Goal: Task Accomplishment & Management: Use online tool/utility

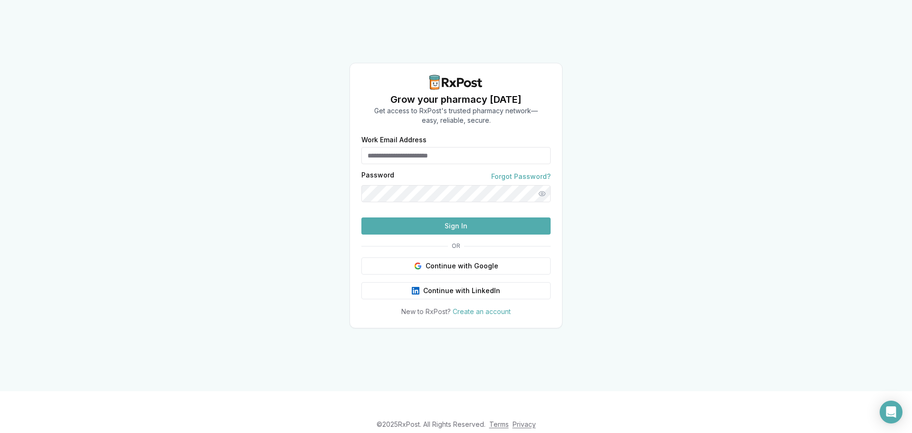
type input "**********"
click at [415, 234] on button "Sign In" at bounding box center [455, 225] width 189 height 17
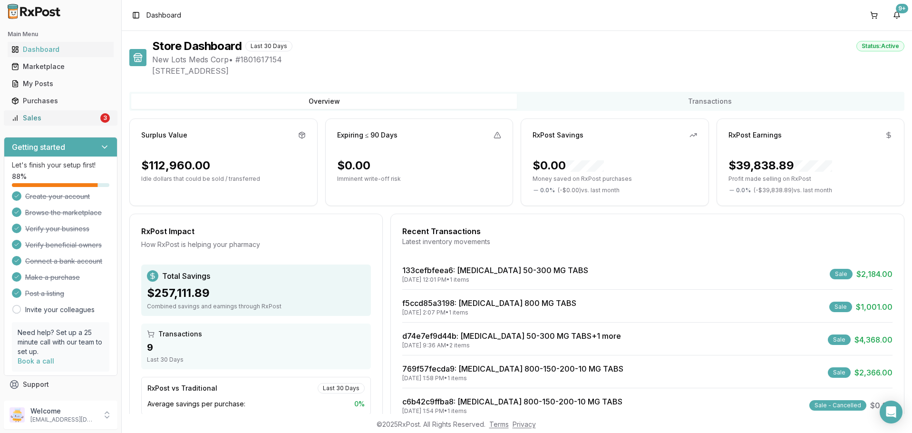
click at [46, 117] on div "Sales" at bounding box center [54, 118] width 87 height 10
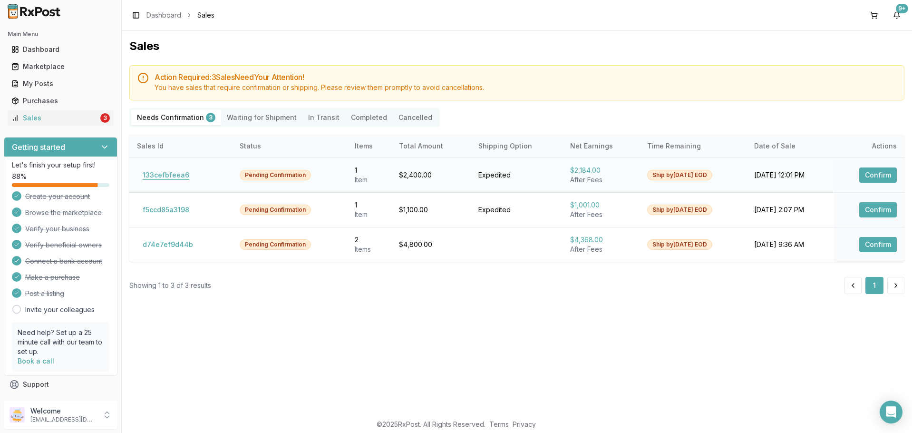
click at [151, 171] on button "133cefbfeea6" at bounding box center [166, 174] width 58 height 15
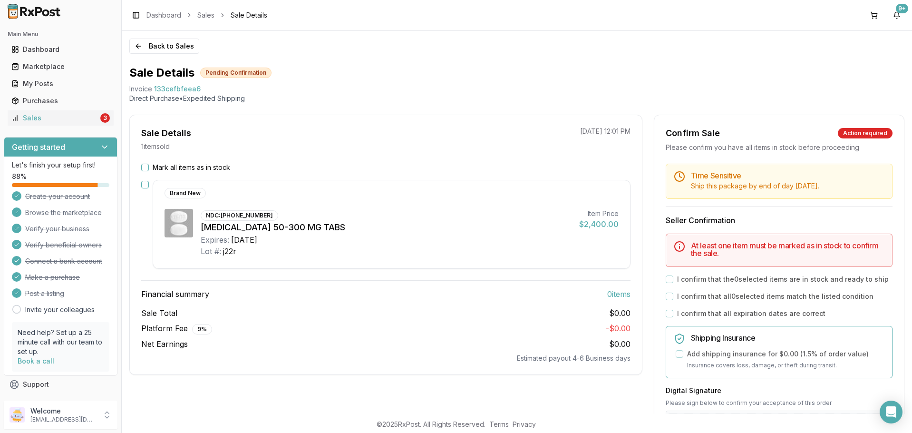
click at [581, 224] on div "$2,400.00" at bounding box center [598, 223] width 39 height 11
click at [584, 236] on div "NDC: 49702-0246-13 Dovato 50-300 MG TABS Expires: 2029-04-20 Lot #: j22r Item P…" at bounding box center [391, 233] width 454 height 48
click at [473, 252] on div "Lot #: j22r" at bounding box center [386, 250] width 371 height 11
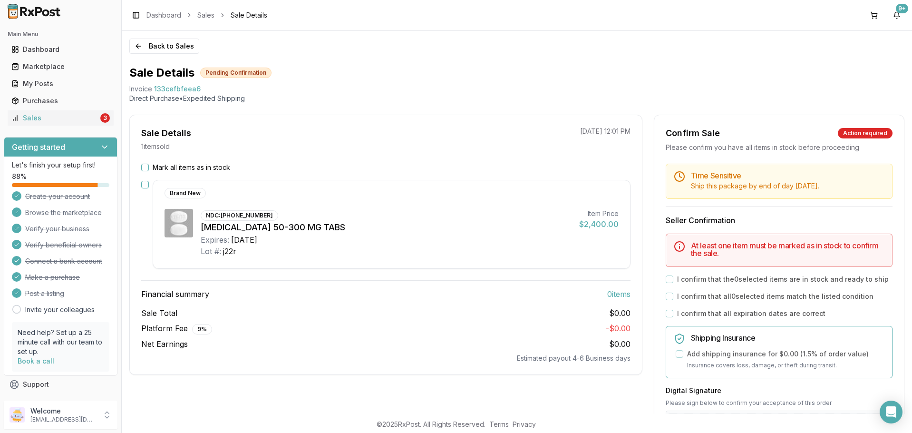
click at [144, 185] on button "button" at bounding box center [145, 185] width 8 height 8
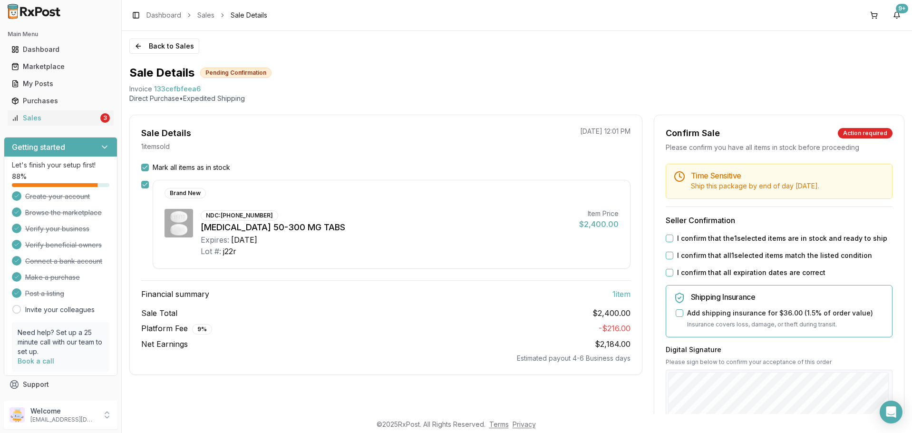
scroll to position [48, 0]
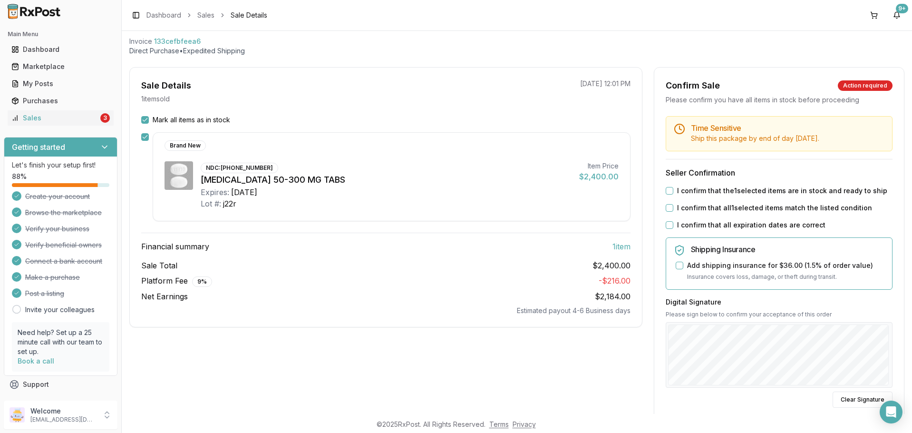
click at [665, 190] on button "I confirm that the 1 selected items are in stock and ready to ship" at bounding box center [669, 191] width 8 height 8
click at [665, 208] on button "I confirm that all 1 selected items match the listed condition" at bounding box center [669, 208] width 8 height 8
click at [669, 225] on button "I confirm that all expiration dates are correct" at bounding box center [669, 225] width 8 height 8
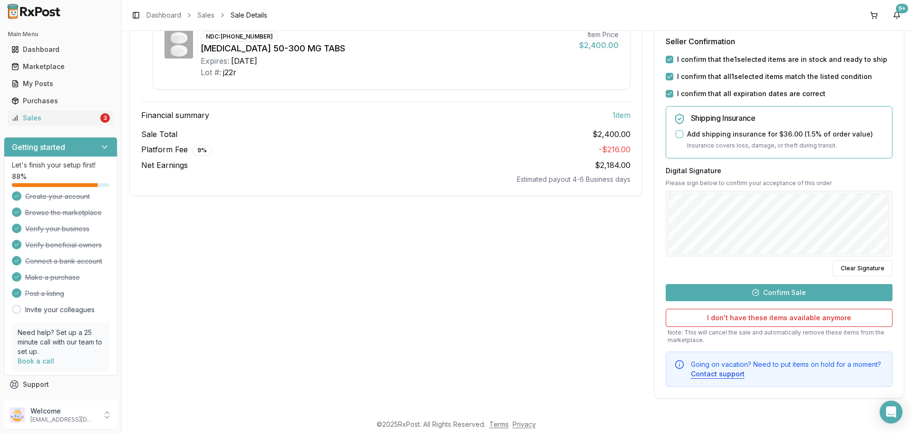
click at [781, 286] on button "Confirm Sale" at bounding box center [778, 292] width 227 height 17
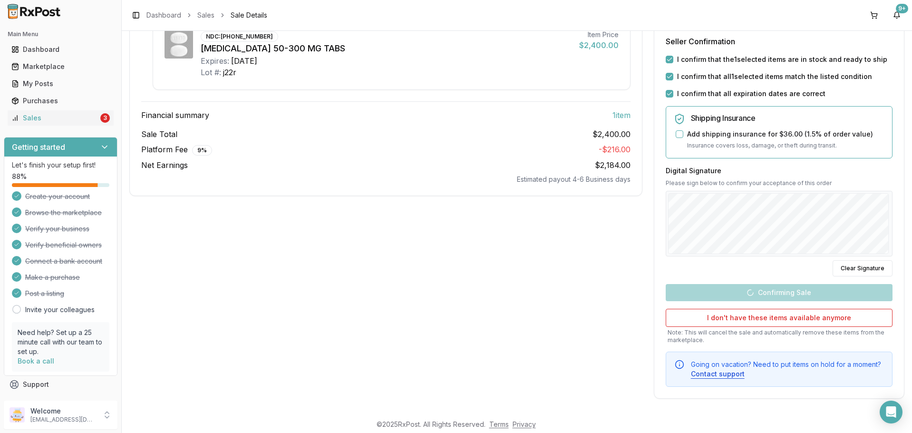
scroll to position [1, 0]
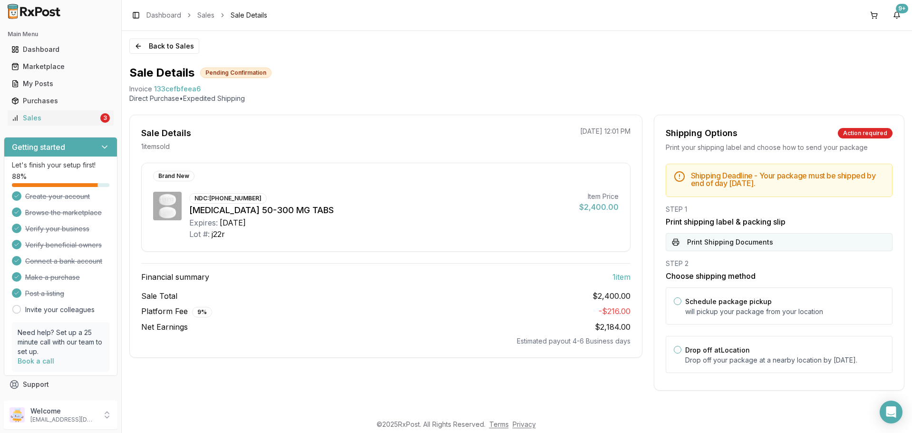
click at [732, 244] on button "Print Shipping Documents" at bounding box center [778, 242] width 227 height 18
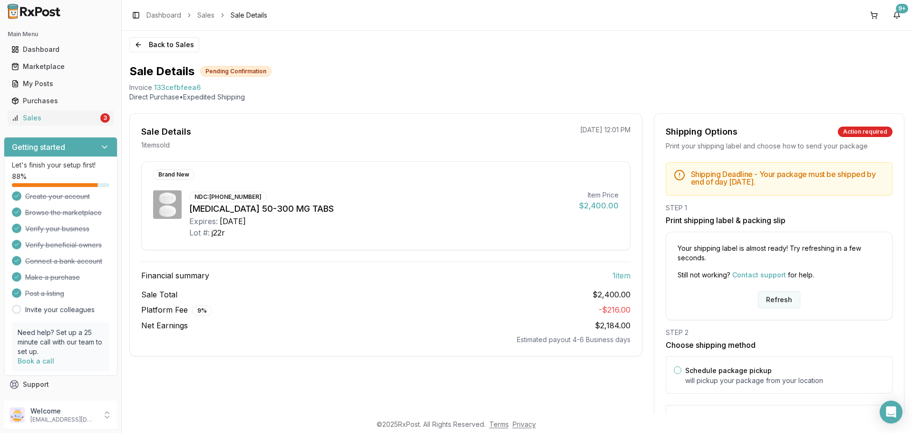
click at [763, 300] on button "Refresh" at bounding box center [779, 299] width 42 height 17
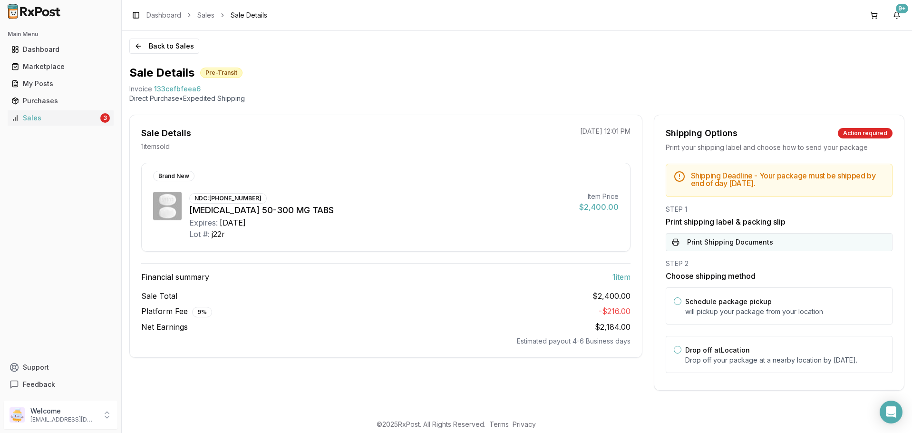
click at [720, 242] on button "Print Shipping Documents" at bounding box center [778, 242] width 227 height 18
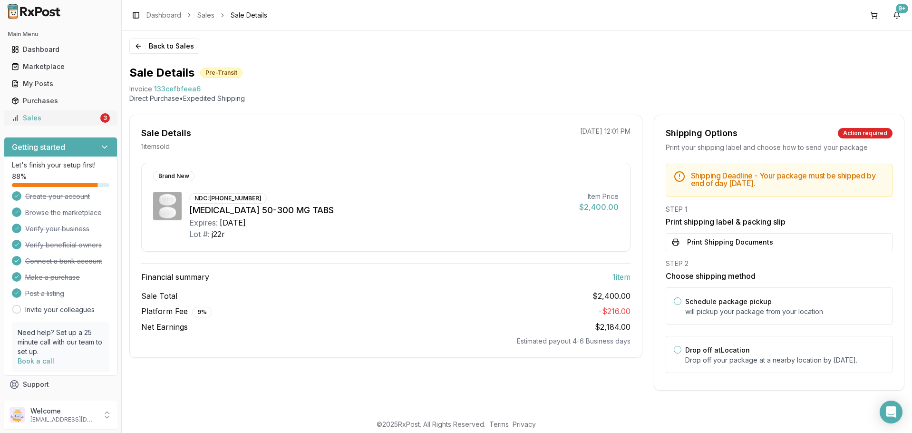
click at [107, 113] on link "Sales 3" at bounding box center [61, 117] width 106 height 17
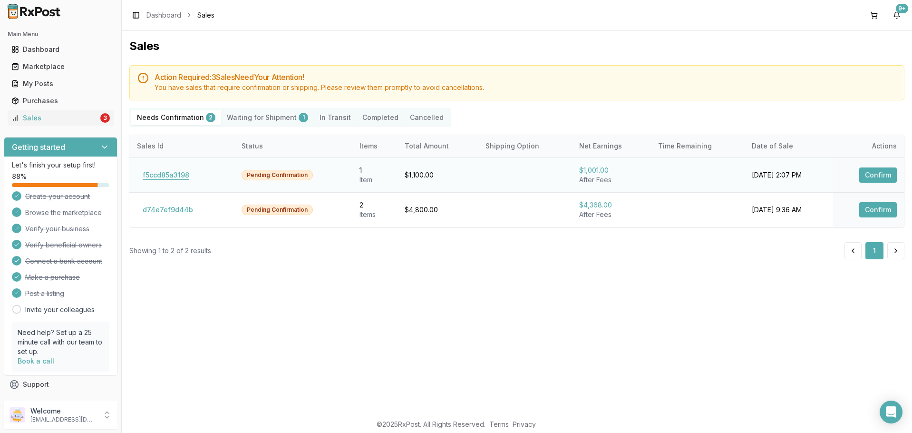
click at [175, 173] on button "f5ccd85a3198" at bounding box center [166, 174] width 58 height 15
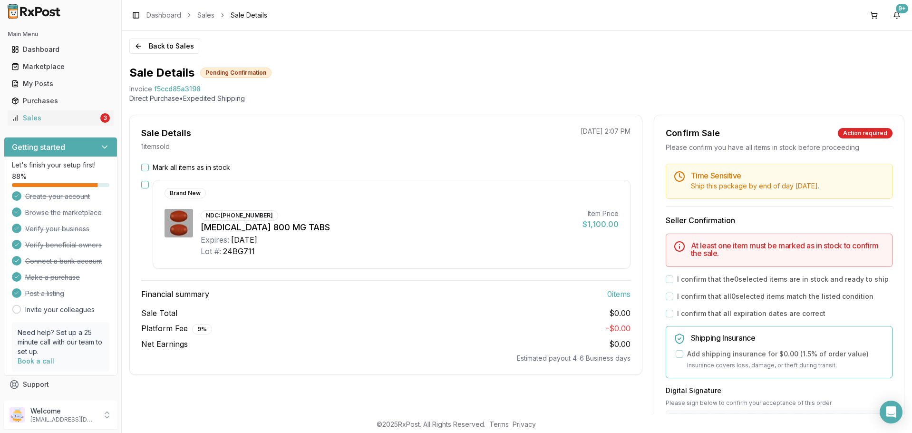
click at [229, 216] on div "NDC: [PHONE_NUMBER]" at bounding box center [239, 215] width 77 height 10
drag, startPoint x: 229, startPoint y: 214, endPoint x: 266, endPoint y: 213, distance: 37.1
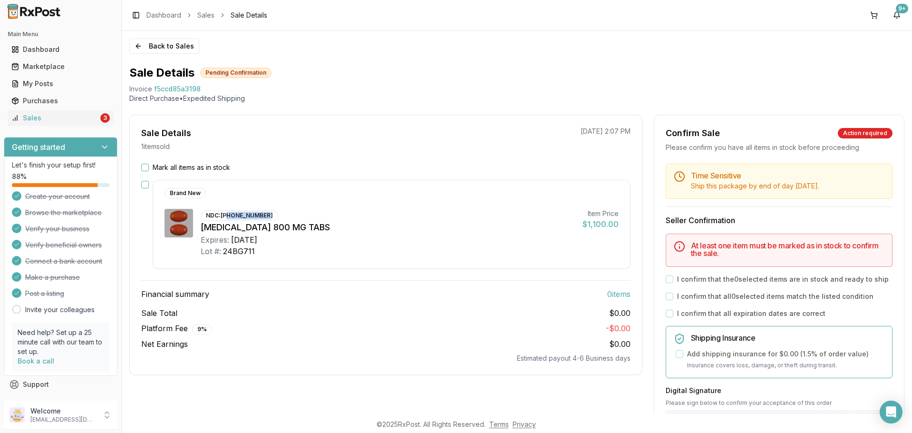
click at [266, 213] on div "NDC: 59676-0566-30" at bounding box center [239, 215] width 77 height 10
copy div "676-0566-30"
click at [327, 260] on div "Brand New NDC: 59676-0566-30 Prezista 800 MG TABS Expires: 2027-02-20 Lot #: 24…" at bounding box center [392, 224] width 478 height 89
click at [147, 184] on button "button" at bounding box center [145, 185] width 8 height 8
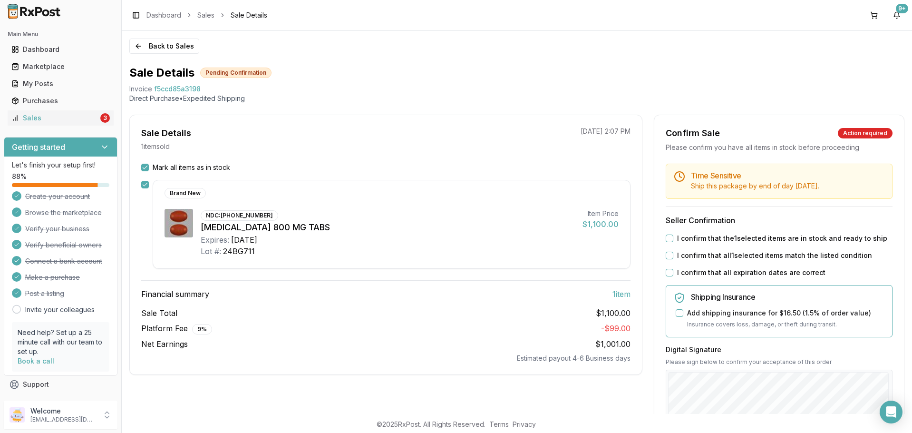
click at [667, 235] on button "I confirm that the 1 selected items are in stock and ready to ship" at bounding box center [669, 238] width 8 height 8
click at [667, 258] on button "I confirm that all 1 selected items match the listed condition" at bounding box center [669, 255] width 8 height 8
click at [665, 271] on button "I confirm that all expiration dates are correct" at bounding box center [669, 273] width 8 height 8
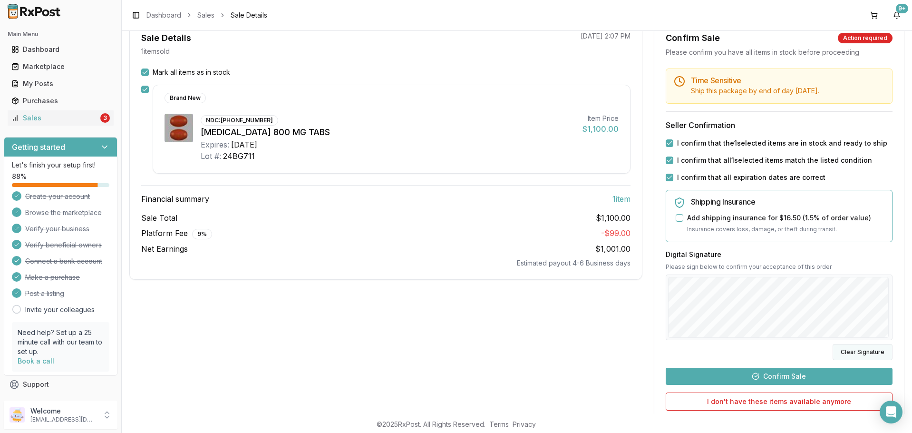
drag, startPoint x: 854, startPoint y: 353, endPoint x: 834, endPoint y: 344, distance: 21.9
click at [855, 352] on button "Clear Signature" at bounding box center [862, 352] width 60 height 16
click at [785, 375] on button "Confirm Sale" at bounding box center [778, 375] width 227 height 17
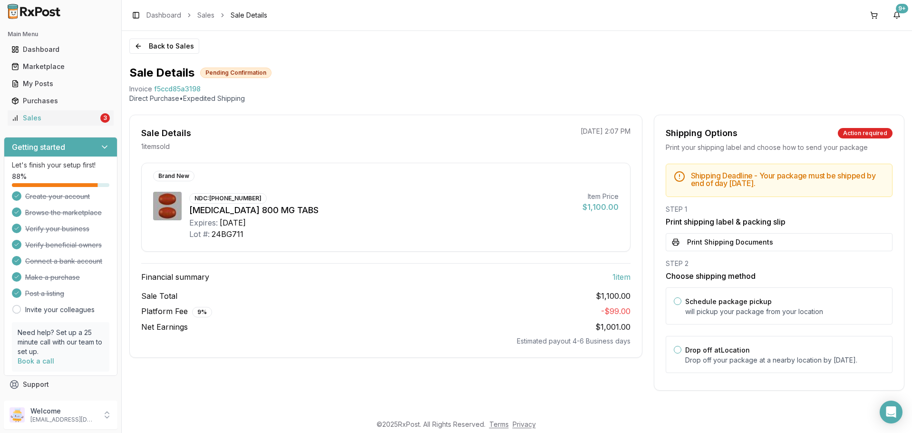
scroll to position [1, 0]
click at [726, 241] on button "Print Shipping Documents" at bounding box center [778, 242] width 227 height 18
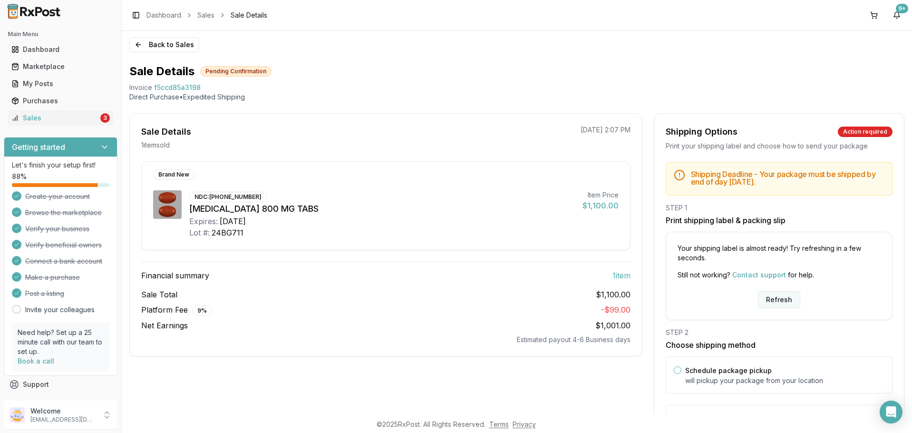
click at [771, 298] on button "Refresh" at bounding box center [779, 299] width 42 height 17
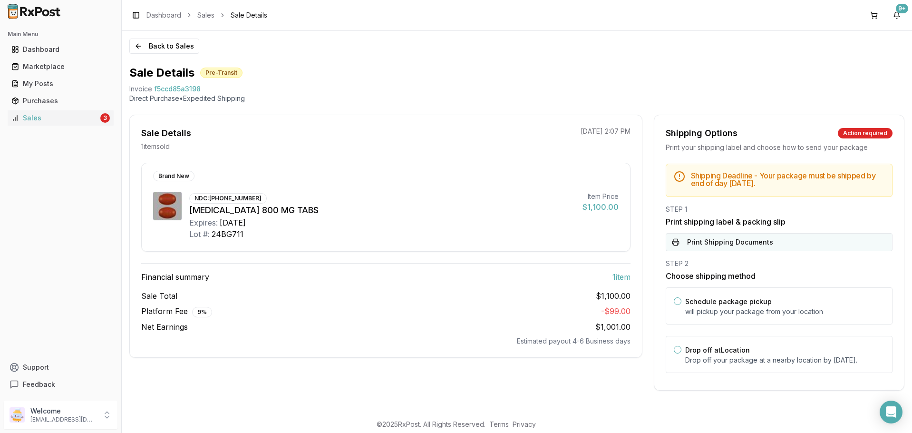
click at [737, 240] on button "Print Shipping Documents" at bounding box center [778, 242] width 227 height 18
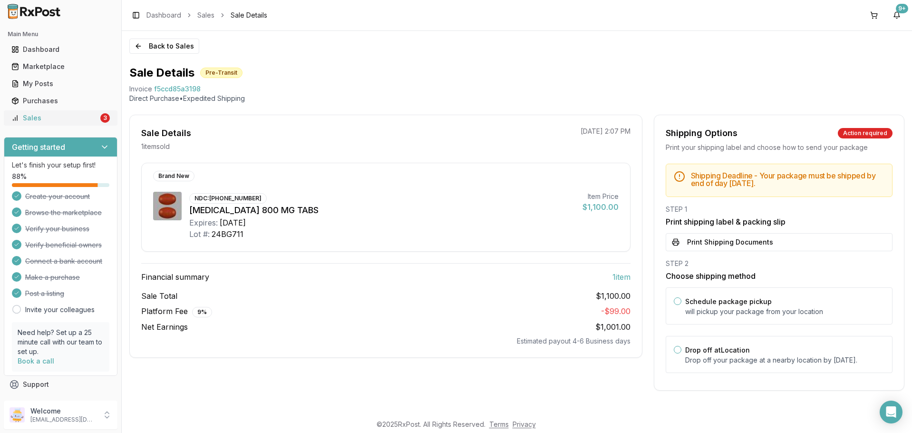
click at [89, 120] on div "Sales" at bounding box center [54, 118] width 87 height 10
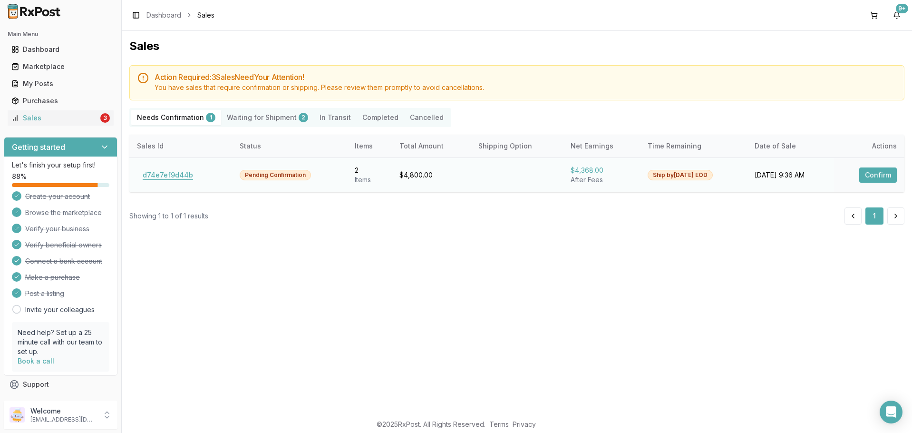
click at [175, 176] on button "d74e7ef9d44b" at bounding box center [168, 174] width 62 height 15
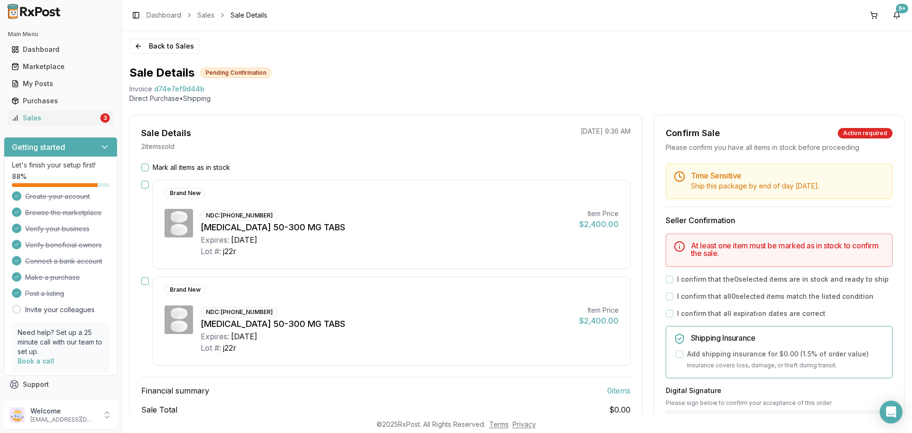
click at [148, 165] on button "Mark all items as in stock" at bounding box center [145, 167] width 8 height 8
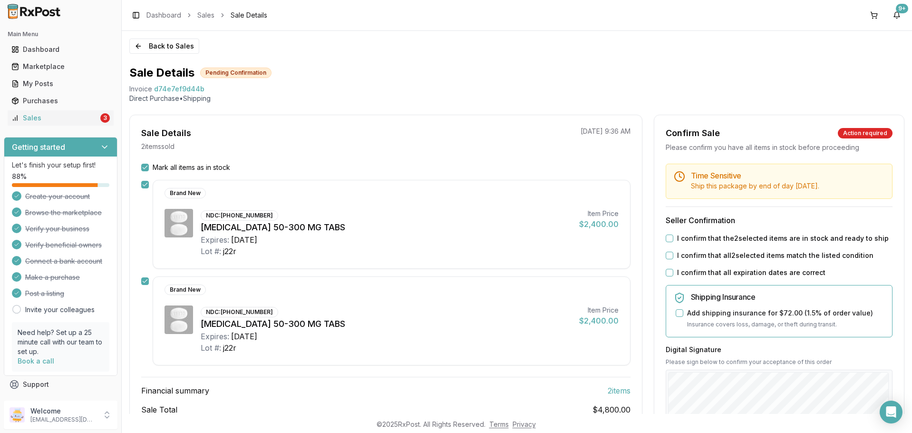
click at [665, 235] on button "I confirm that the 2 selected items are in stock and ready to ship" at bounding box center [669, 238] width 8 height 8
click at [665, 253] on button "I confirm that all 2 selected items match the listed condition" at bounding box center [669, 255] width 8 height 8
click at [665, 275] on button "I confirm that all expiration dates are correct" at bounding box center [669, 273] width 8 height 8
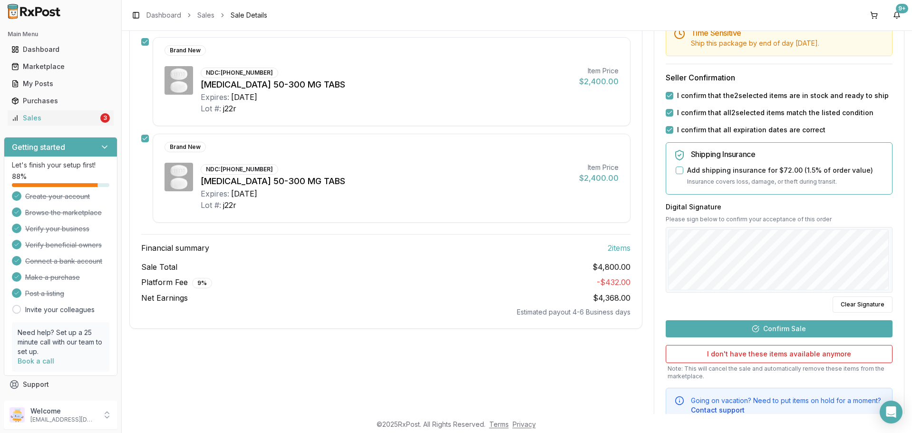
click at [817, 322] on button "Confirm Sale" at bounding box center [778, 328] width 227 height 17
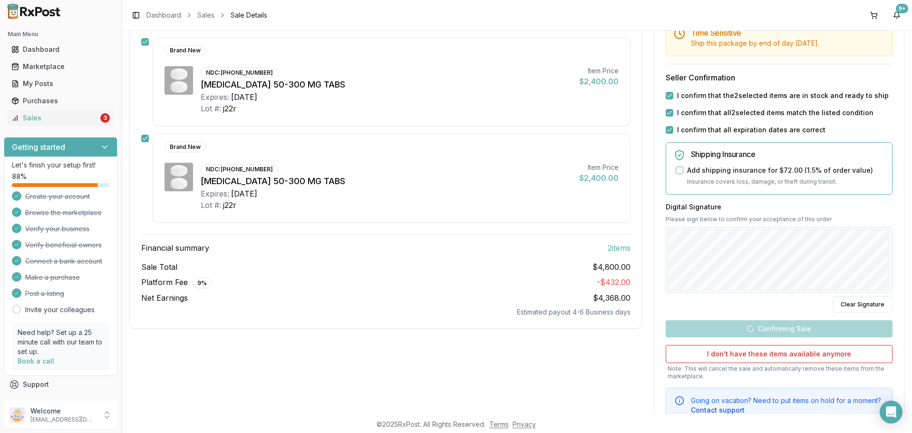
scroll to position [56, 0]
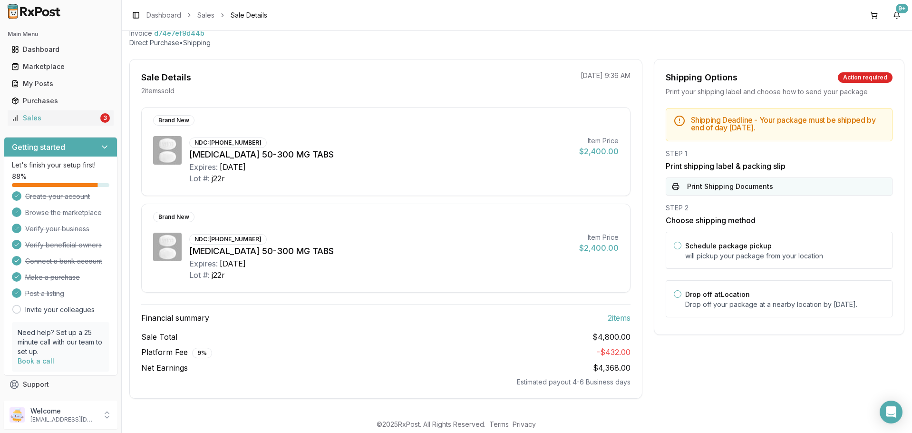
click at [712, 186] on button "Print Shipping Documents" at bounding box center [778, 186] width 227 height 18
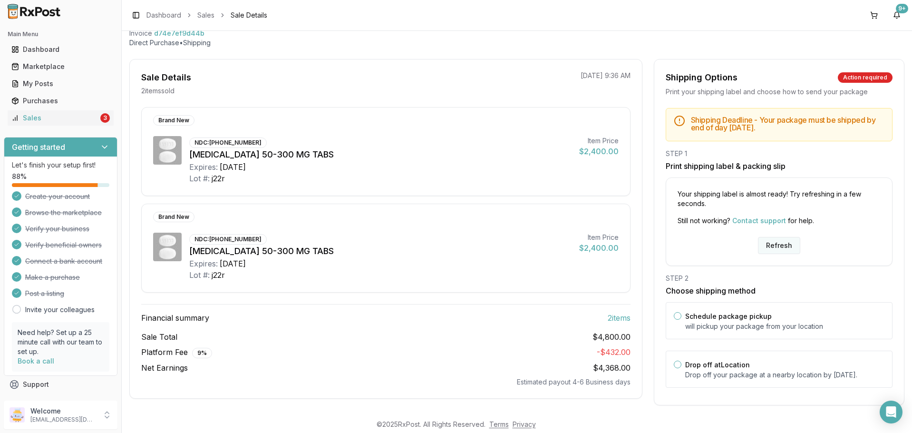
click at [772, 241] on button "Refresh" at bounding box center [779, 245] width 42 height 17
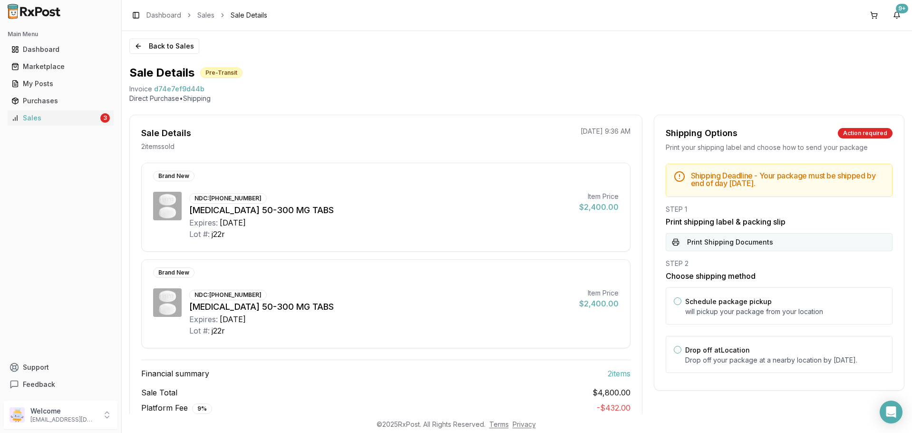
click at [720, 240] on button "Print Shipping Documents" at bounding box center [778, 242] width 227 height 18
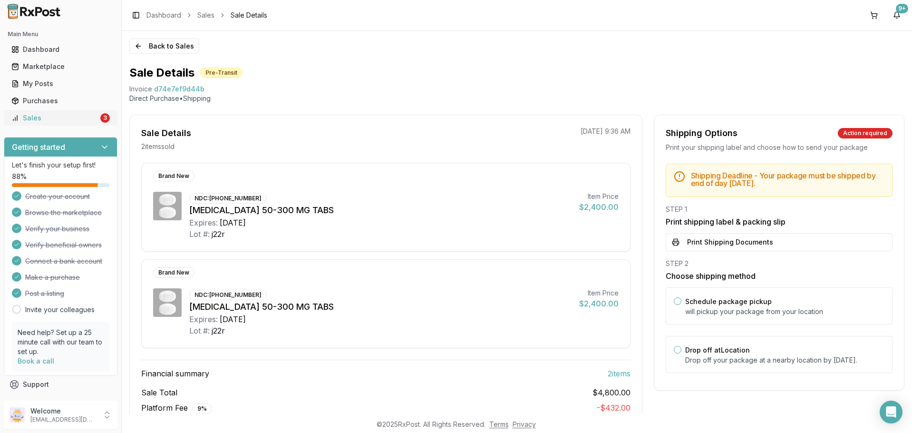
click at [45, 118] on div "Sales" at bounding box center [54, 118] width 87 height 10
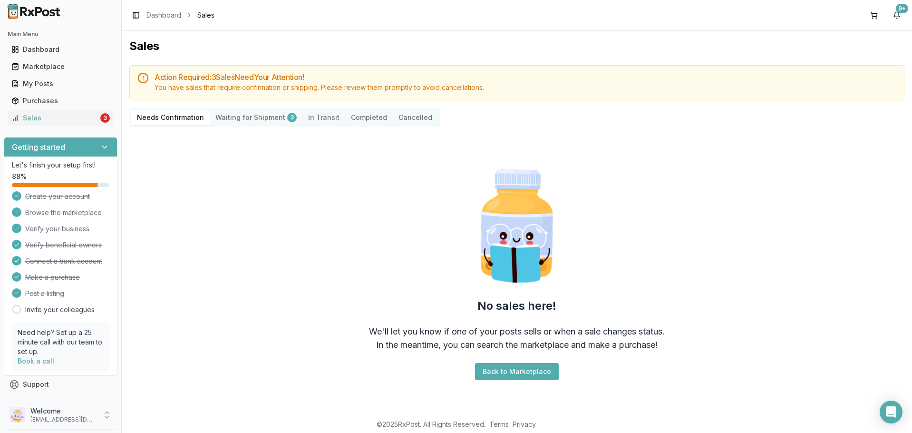
click at [77, 411] on p "Welcome" at bounding box center [63, 411] width 66 height 10
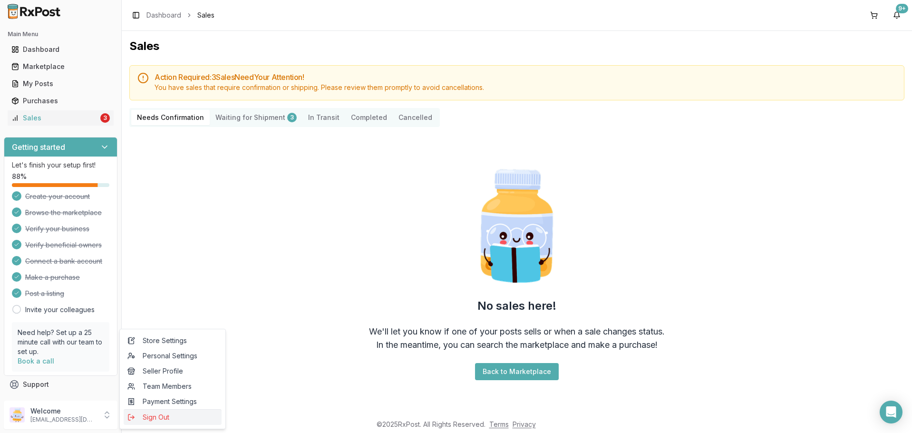
click at [144, 419] on span "Sign Out" at bounding box center [172, 417] width 90 height 10
